Goal: Navigation & Orientation: Understand site structure

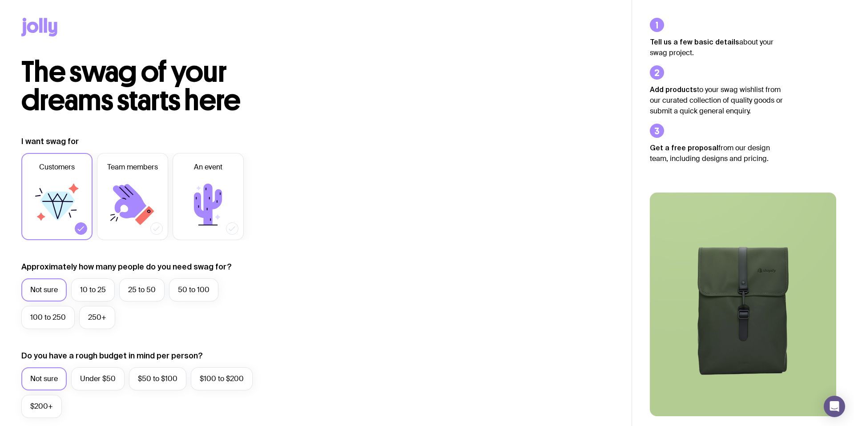
click at [44, 21] on icon at bounding box center [45, 25] width 3 height 15
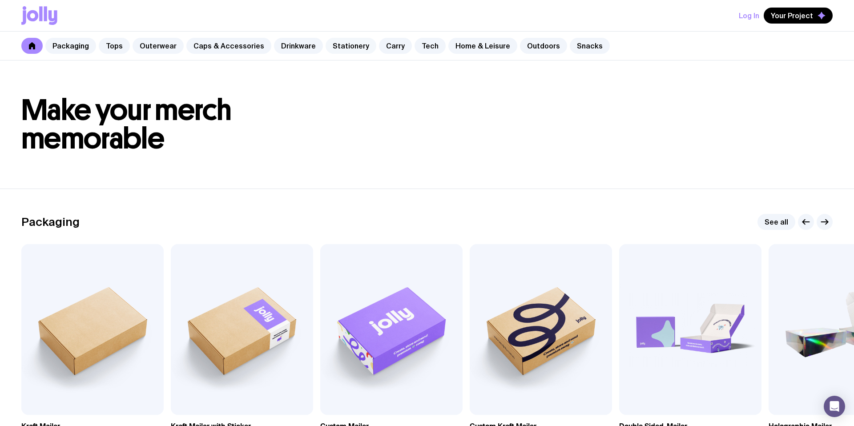
click at [344, 44] on link "Stationery" at bounding box center [351, 46] width 51 height 16
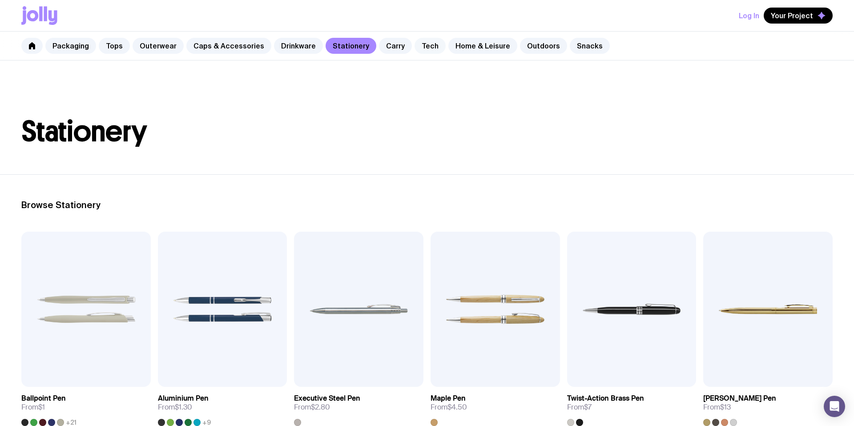
click at [422, 48] on link "Tech" at bounding box center [429, 46] width 31 height 16
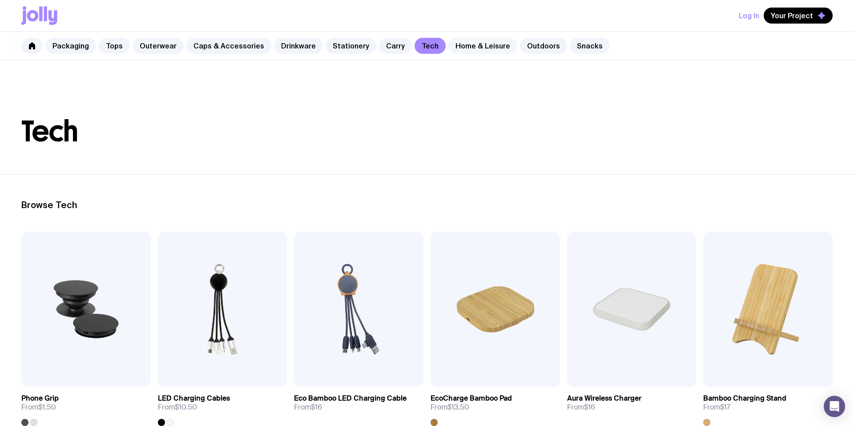
click at [459, 47] on link "Home & Leisure" at bounding box center [482, 46] width 69 height 16
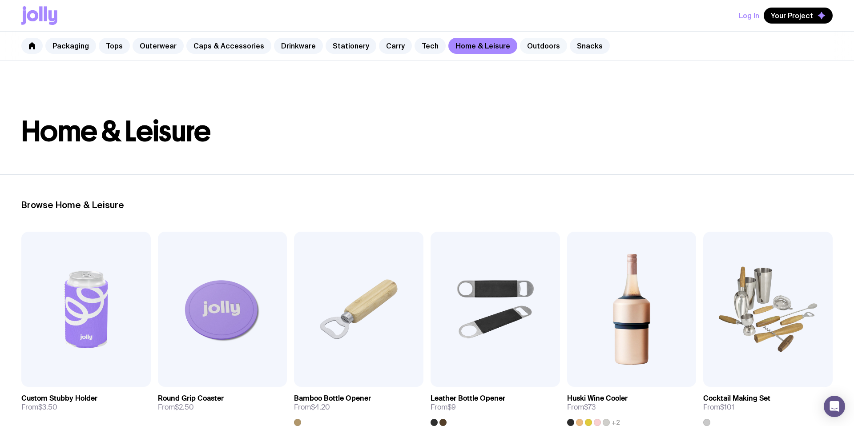
click at [520, 46] on link "Outdoors" at bounding box center [543, 46] width 47 height 16
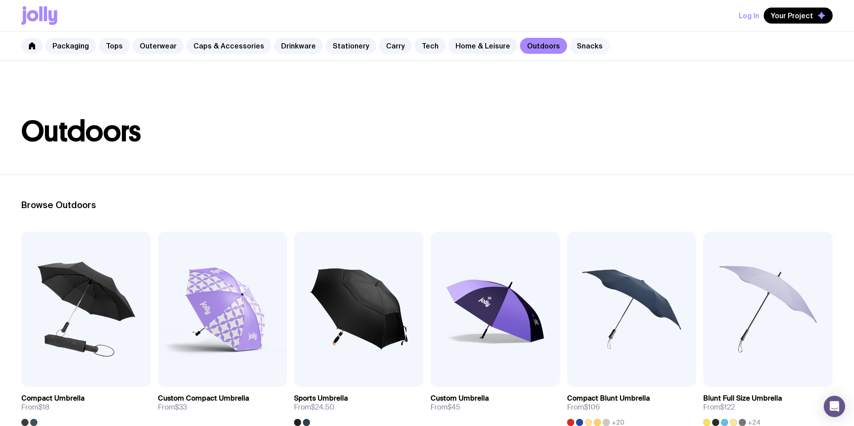
click at [570, 49] on link "Snacks" at bounding box center [590, 46] width 40 height 16
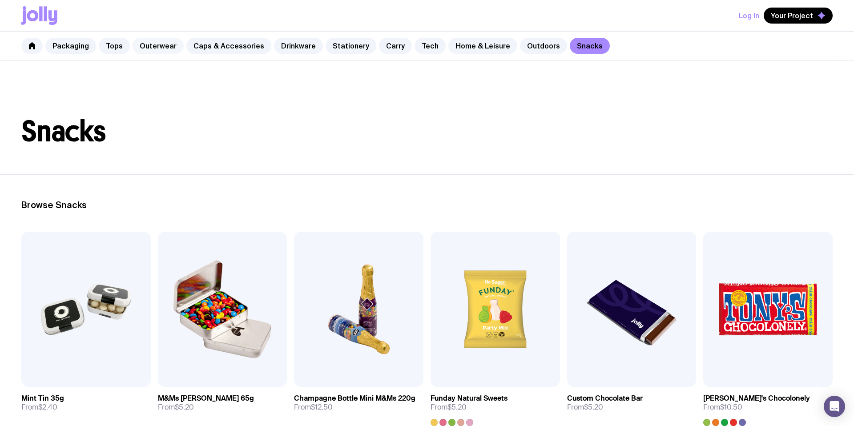
click at [153, 45] on link "Outerwear" at bounding box center [158, 46] width 51 height 16
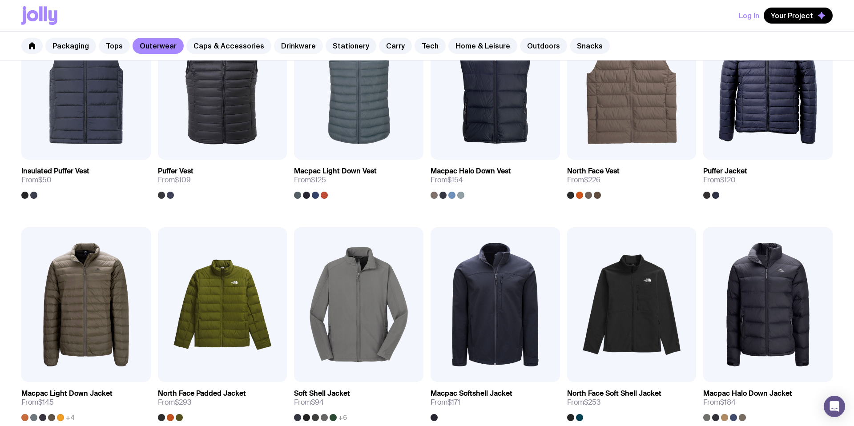
scroll to position [426, 0]
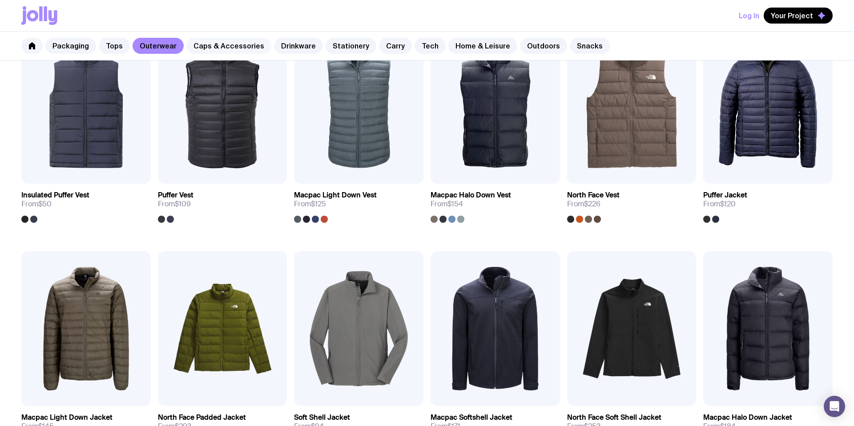
click at [225, 46] on link "Caps & Accessories" at bounding box center [228, 46] width 85 height 16
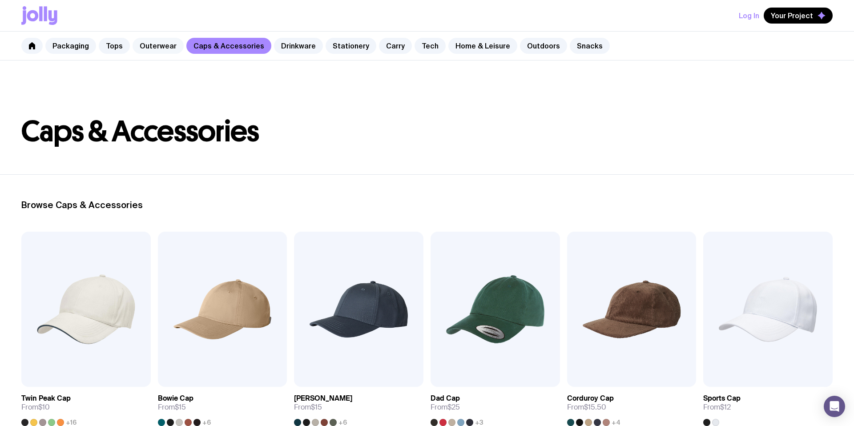
click at [156, 46] on link "Outerwear" at bounding box center [158, 46] width 51 height 16
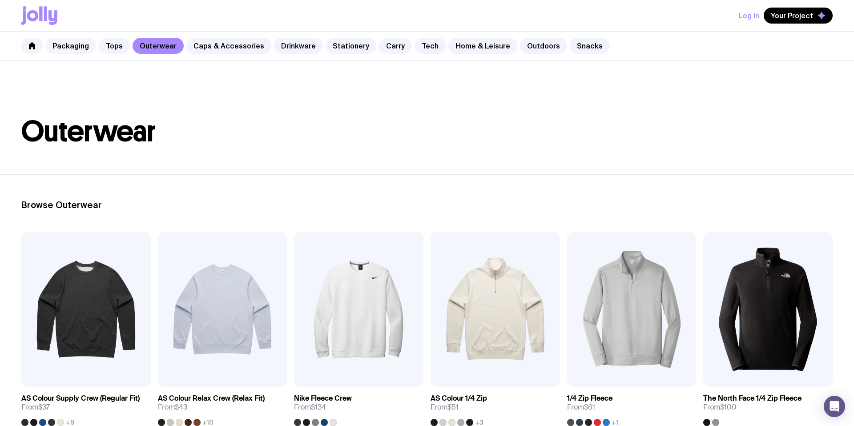
click at [63, 47] on link "Packaging" at bounding box center [70, 46] width 51 height 16
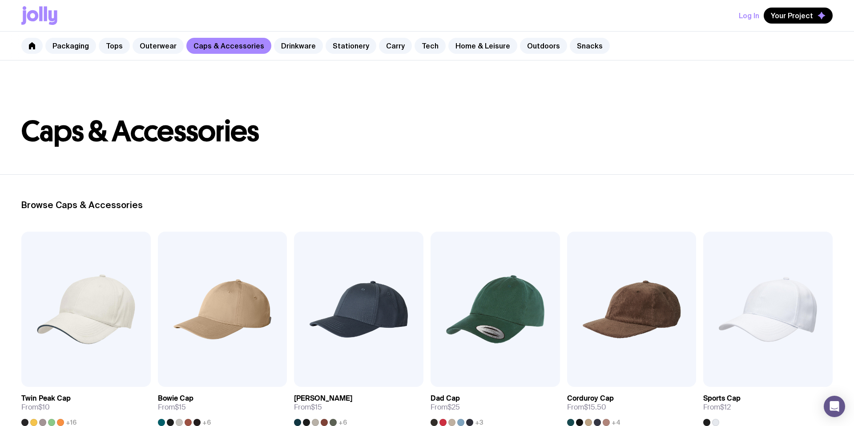
scroll to position [426, 0]
